Goal: Complete application form

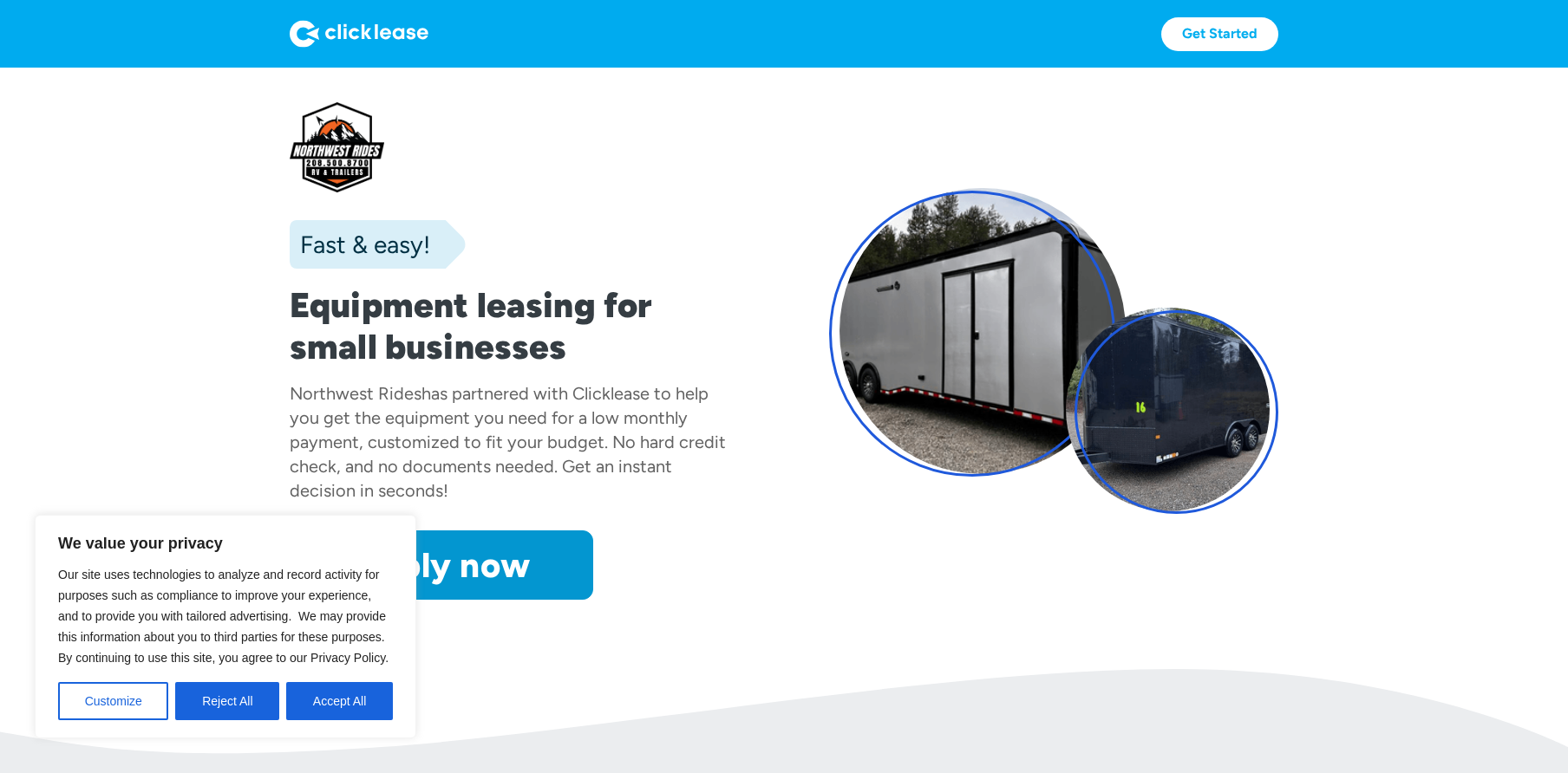
click at [320, 701] on button "Accept All" at bounding box center [339, 700] width 106 height 38
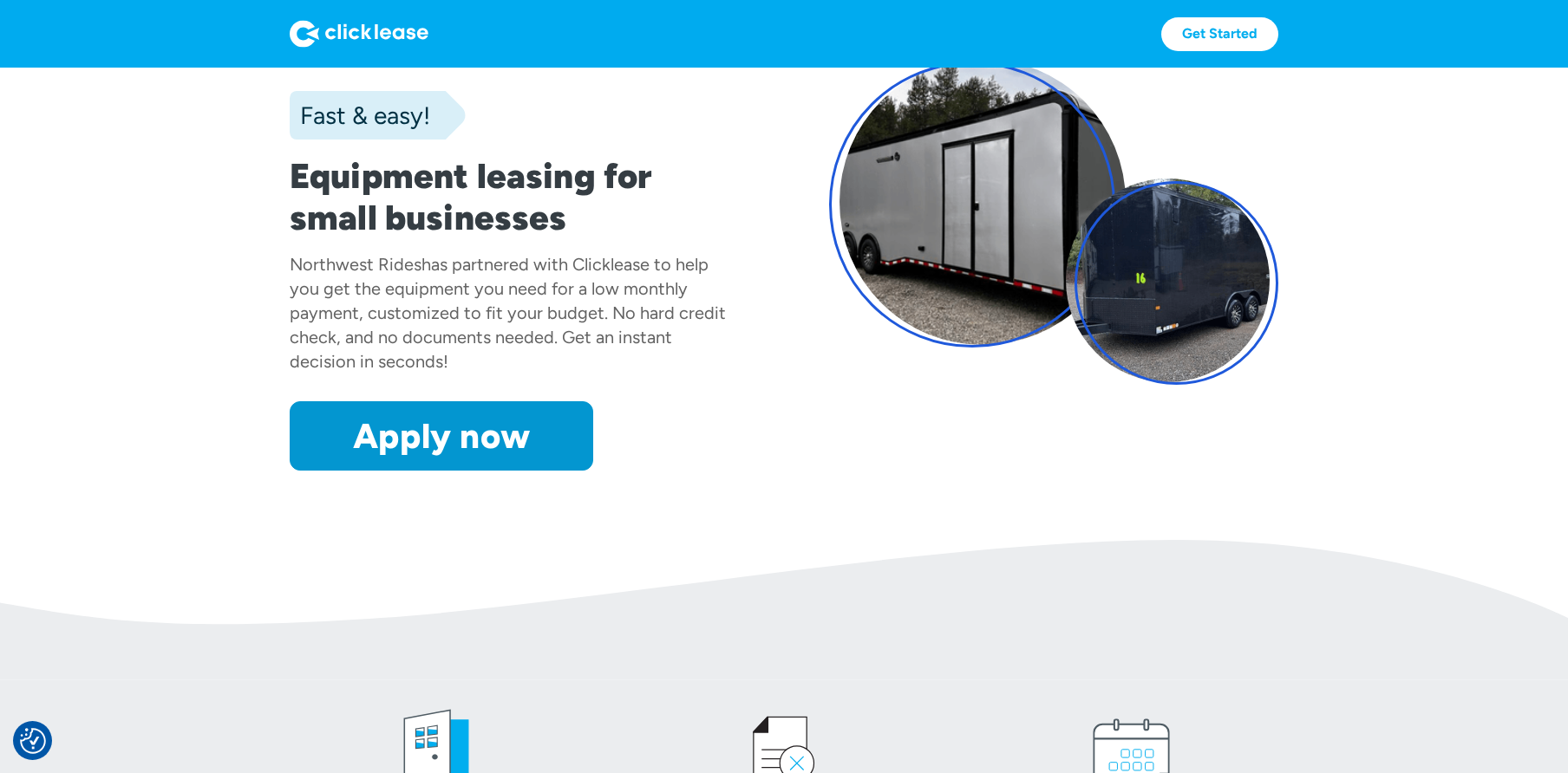
scroll to position [166, 0]
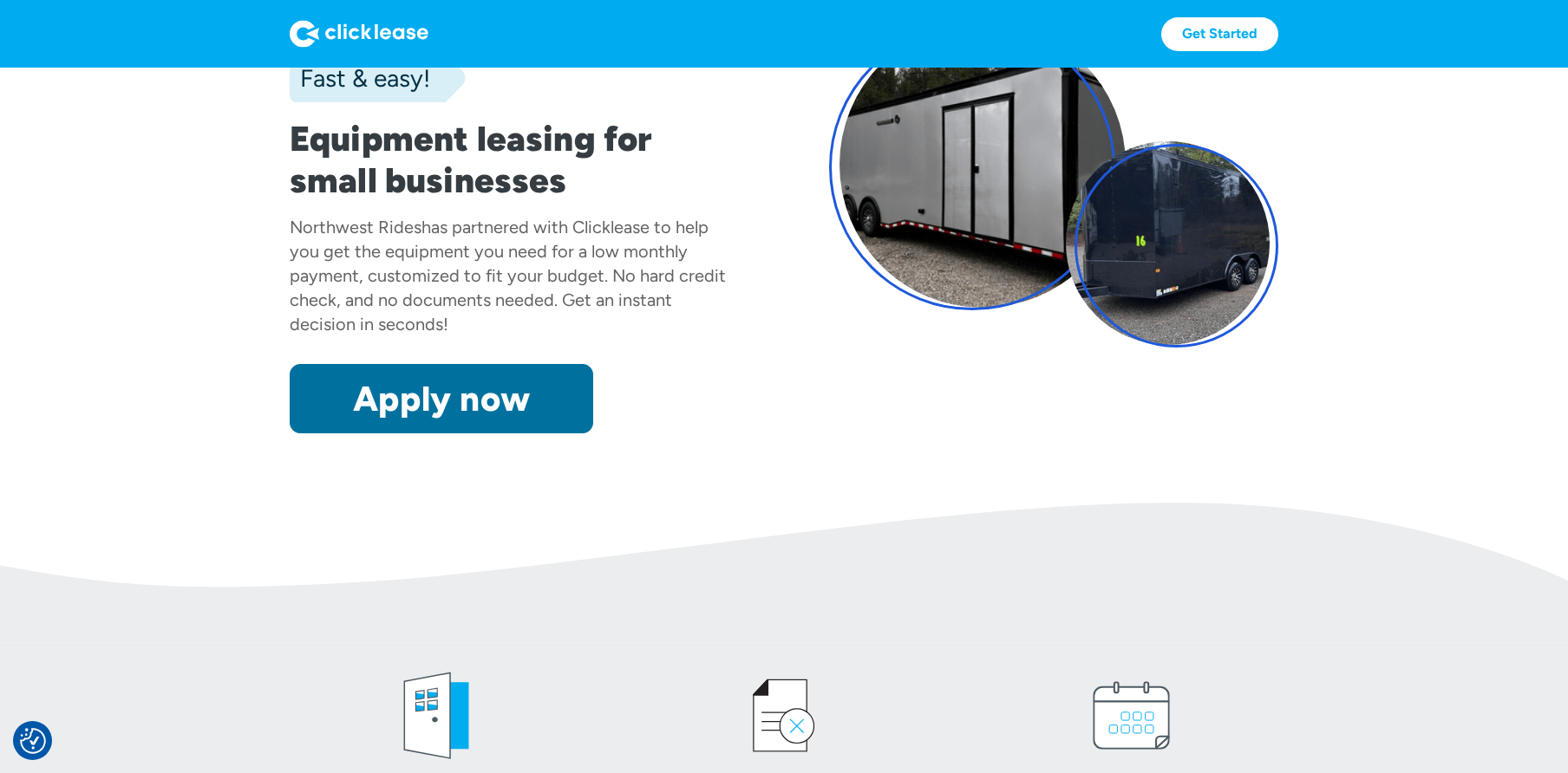
click at [505, 392] on link "Apply now" at bounding box center [441, 398] width 303 height 69
